Goal: Information Seeking & Learning: Understand process/instructions

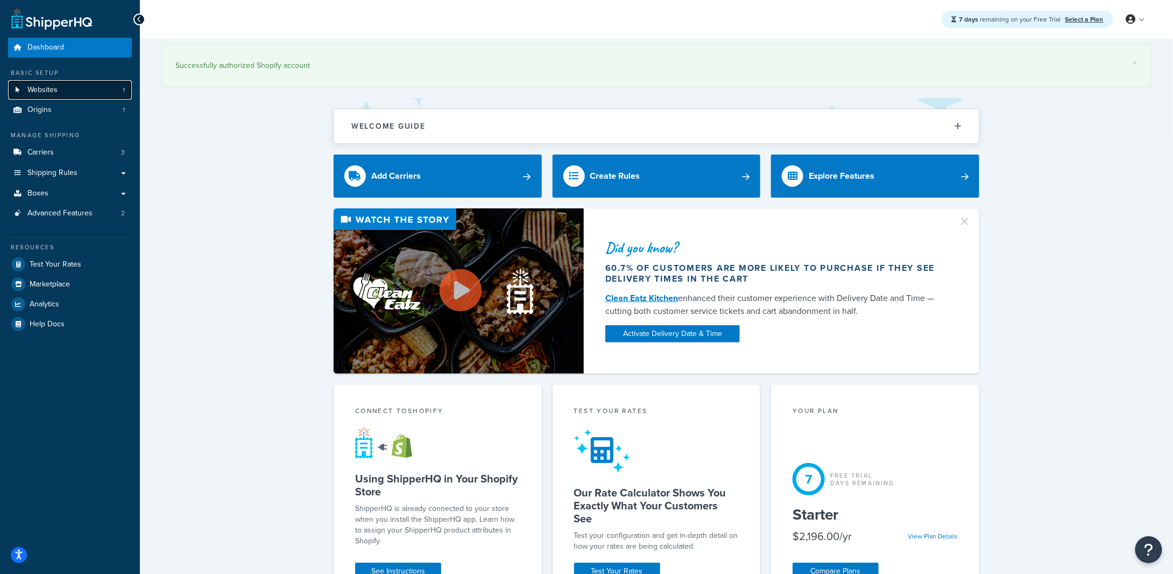
click at [54, 96] on link "Websites 1" at bounding box center [70, 90] width 124 height 20
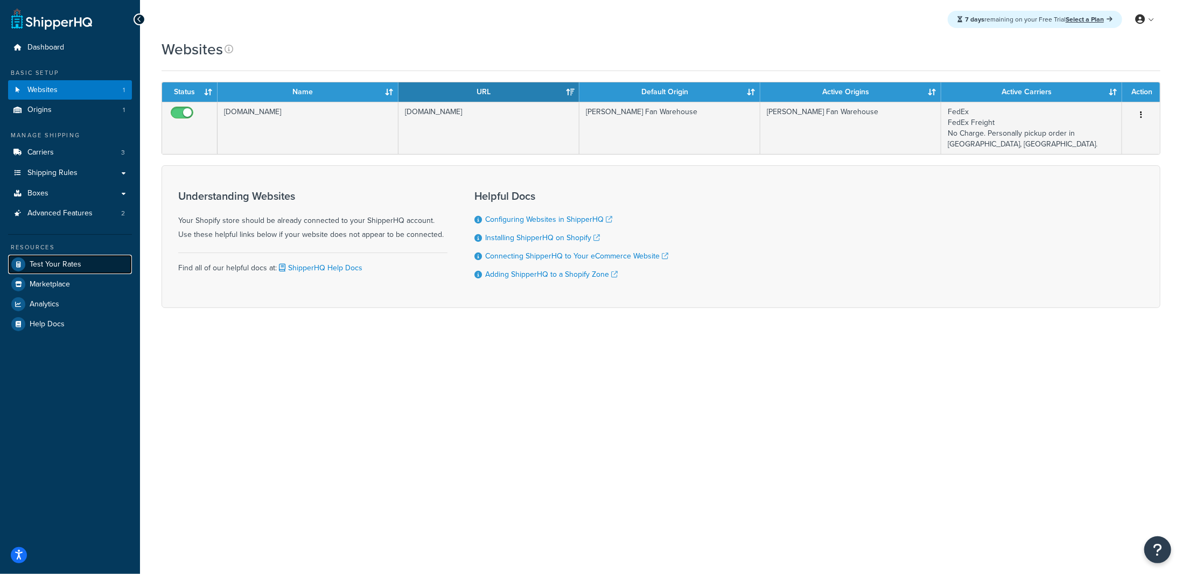
click at [70, 271] on link "Test Your Rates" at bounding box center [70, 264] width 124 height 19
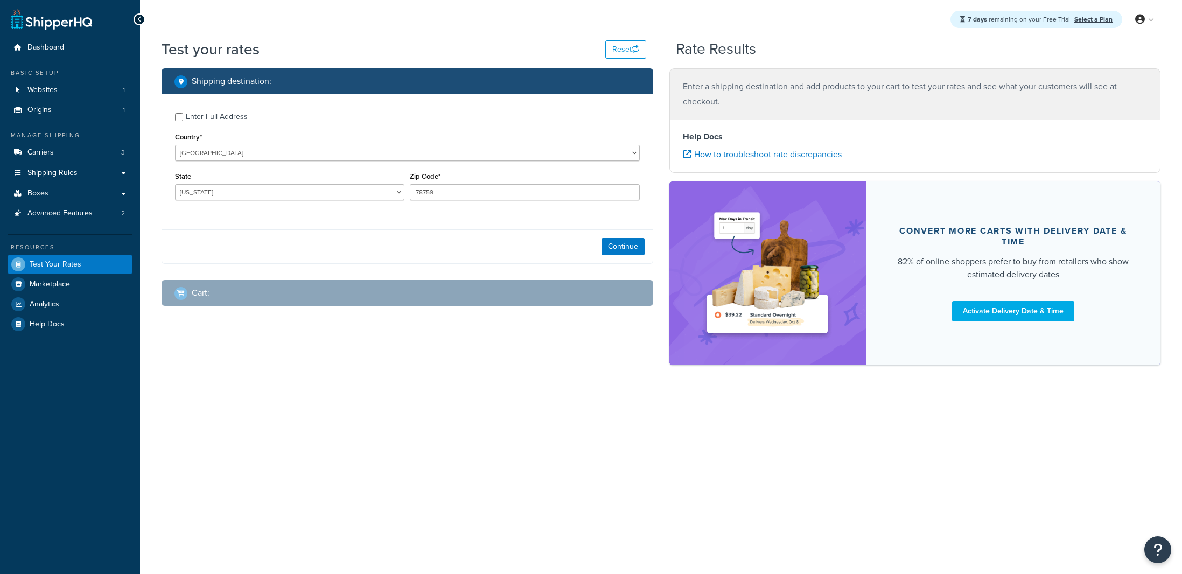
select select "[GEOGRAPHIC_DATA]"
click at [66, 113] on link "Origins 1" at bounding box center [70, 110] width 124 height 20
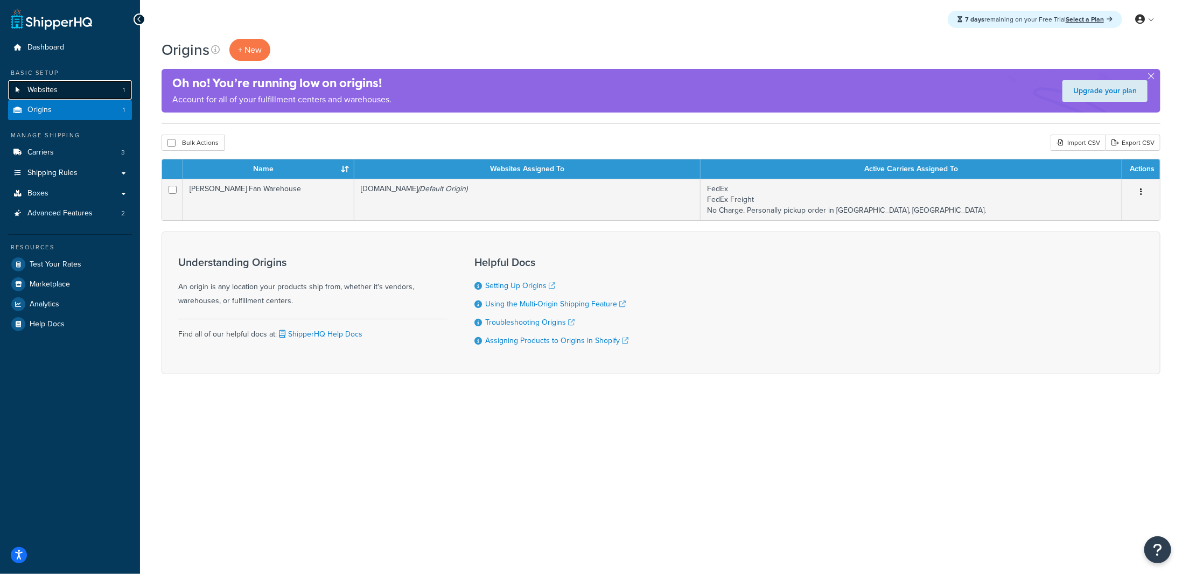
click at [46, 87] on span "Websites" at bounding box center [42, 90] width 30 height 9
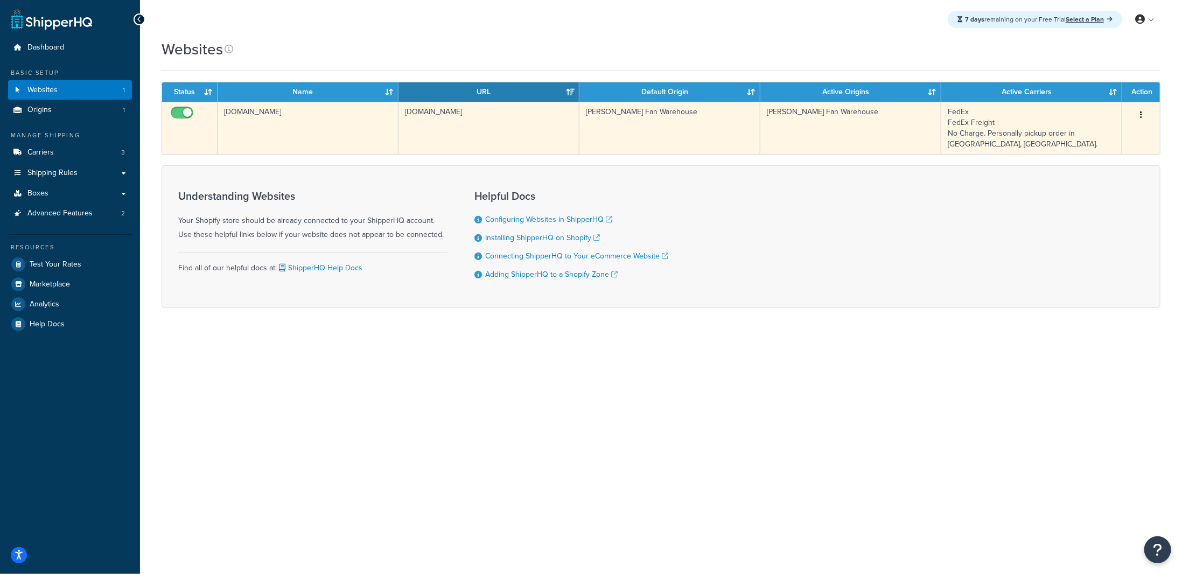
click at [1142, 111] on button "button" at bounding box center [1140, 115] width 15 height 17
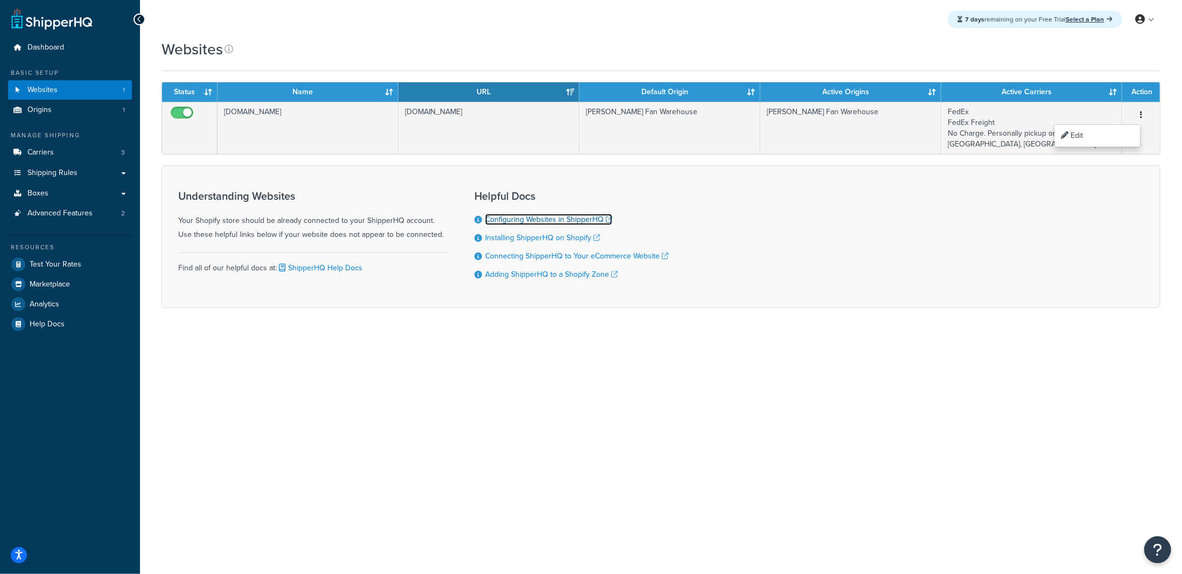
click at [552, 217] on link "Configuring Websites in ShipperHQ" at bounding box center [548, 219] width 127 height 11
